Goal: Check status: Check status

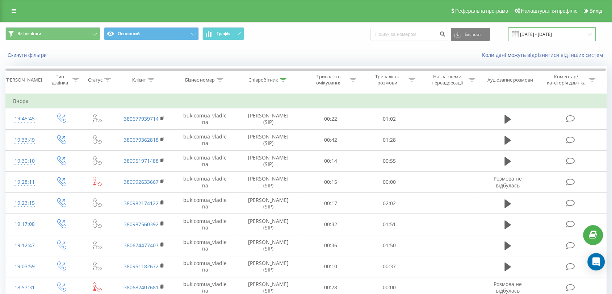
click at [544, 36] on input "[DATE] - [DATE]" at bounding box center [552, 34] width 88 height 14
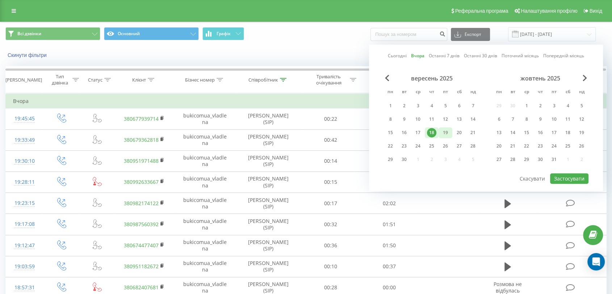
click at [443, 128] on div "19" at bounding box center [445, 132] width 9 height 9
click at [563, 177] on button "Застосувати" at bounding box center [569, 178] width 38 height 11
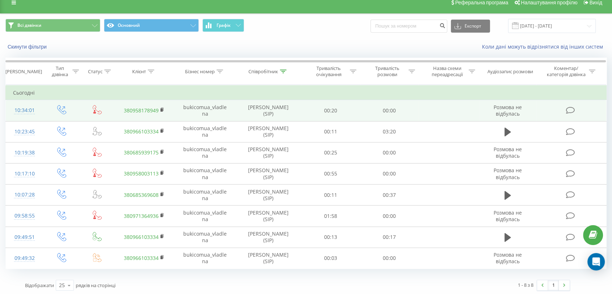
scroll to position [10, 0]
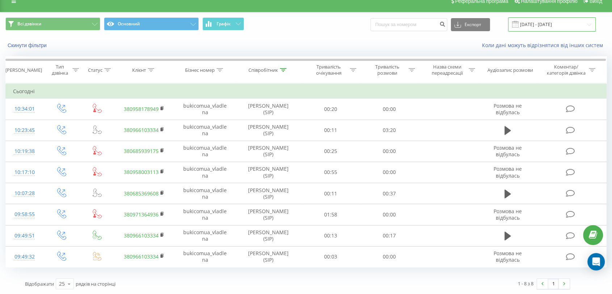
click at [530, 26] on input "[DATE] - [DATE]" at bounding box center [552, 24] width 88 height 14
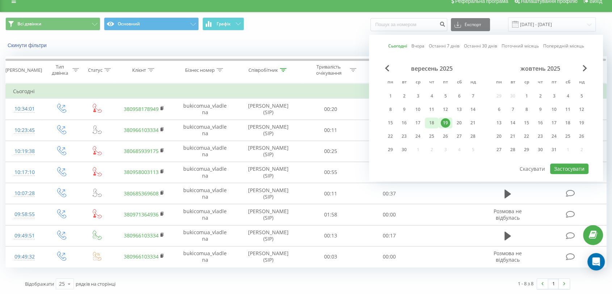
click at [432, 118] on div "18" at bounding box center [431, 122] width 9 height 9
click at [561, 167] on button "Застосувати" at bounding box center [569, 168] width 38 height 11
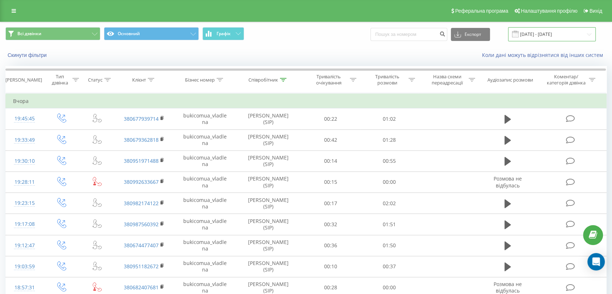
click at [545, 35] on input "[DATE] - [DATE]" at bounding box center [552, 34] width 88 height 14
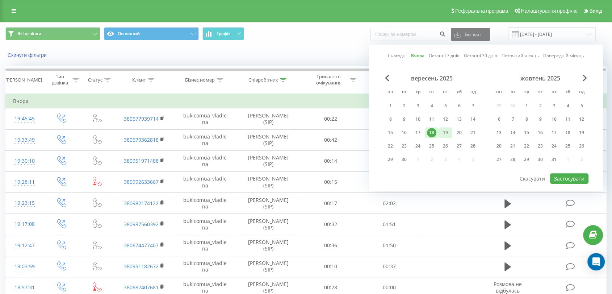
click at [445, 133] on div "19" at bounding box center [445, 132] width 9 height 9
click at [554, 176] on button "Застосувати" at bounding box center [569, 178] width 38 height 11
type input "[DATE] - [DATE]"
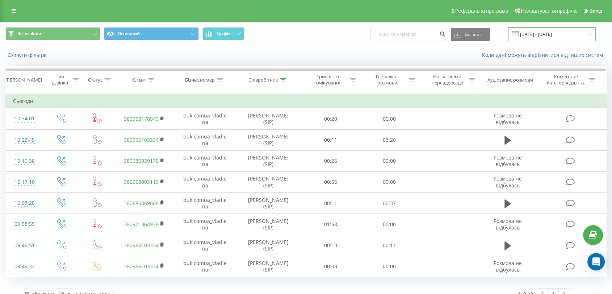
click at [553, 35] on input "[DATE] - [DATE]" at bounding box center [552, 34] width 88 height 14
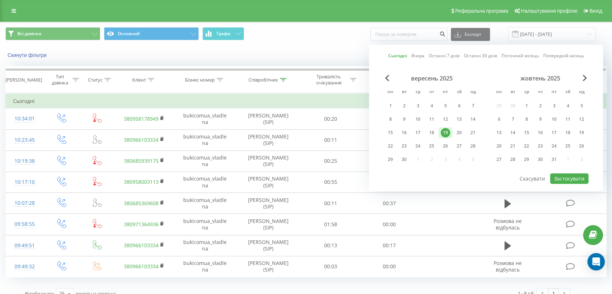
click at [446, 128] on div "19" at bounding box center [445, 132] width 9 height 9
click at [568, 176] on button "Застосувати" at bounding box center [569, 178] width 38 height 11
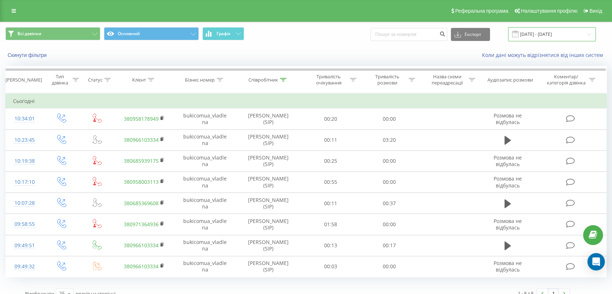
click at [563, 36] on input "[DATE] - [DATE]" at bounding box center [552, 34] width 88 height 14
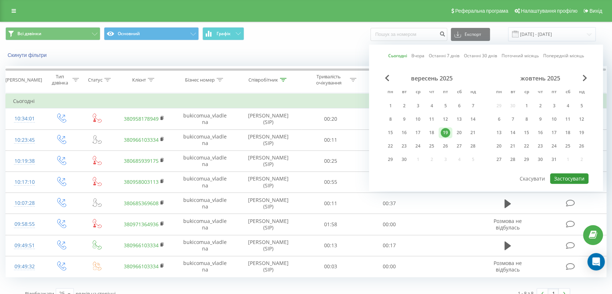
click at [568, 173] on button "Застосувати" at bounding box center [569, 178] width 38 height 11
